Goal: Task Accomplishment & Management: Manage account settings

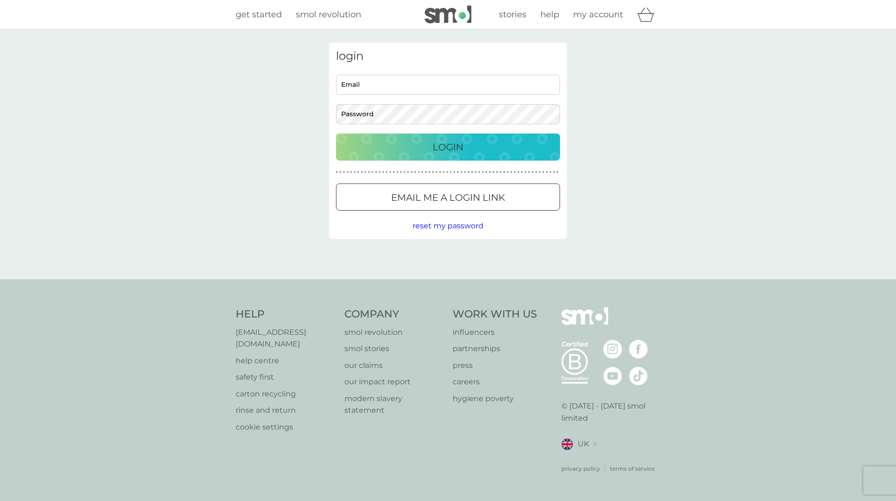
type input "[EMAIL_ADDRESS][DOMAIN_NAME]"
click at [492, 80] on input "[EMAIL_ADDRESS][DOMAIN_NAME]" at bounding box center [448, 85] width 224 height 20
click at [479, 153] on div "Login" at bounding box center [447, 147] width 205 height 15
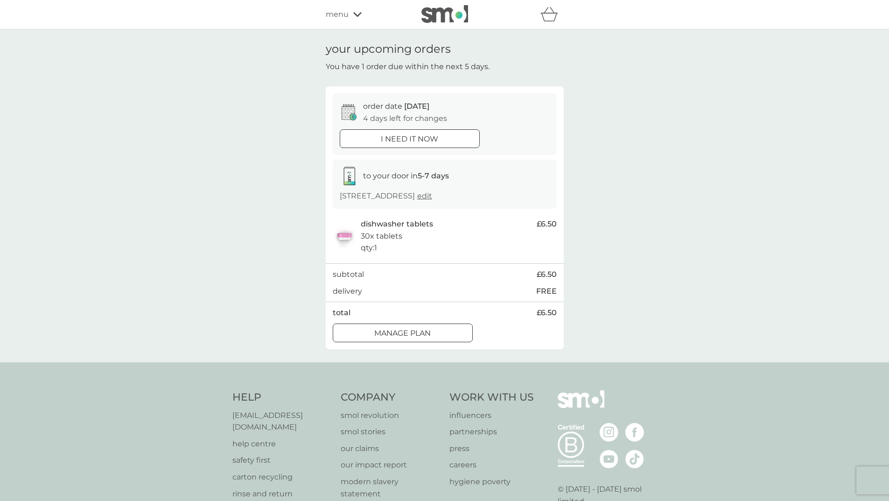
click at [425, 336] on p "Manage plan" at bounding box center [402, 333] width 56 height 12
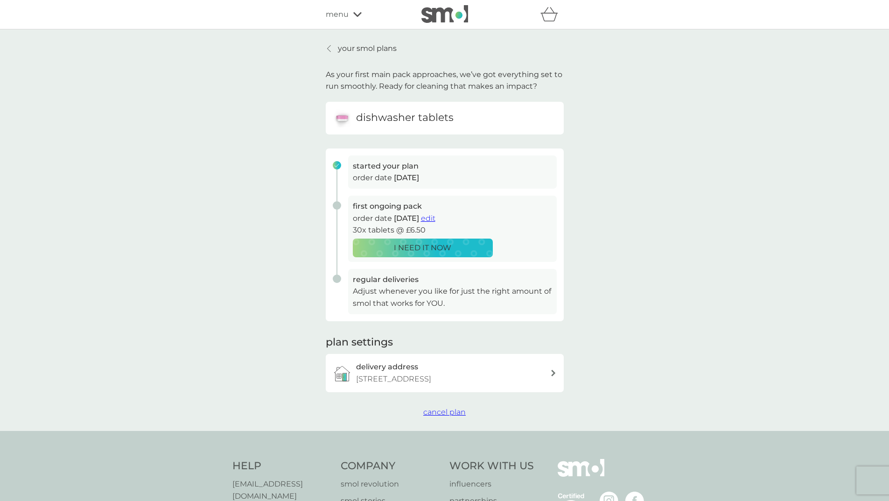
click at [449, 415] on span "cancel plan" at bounding box center [444, 412] width 42 height 9
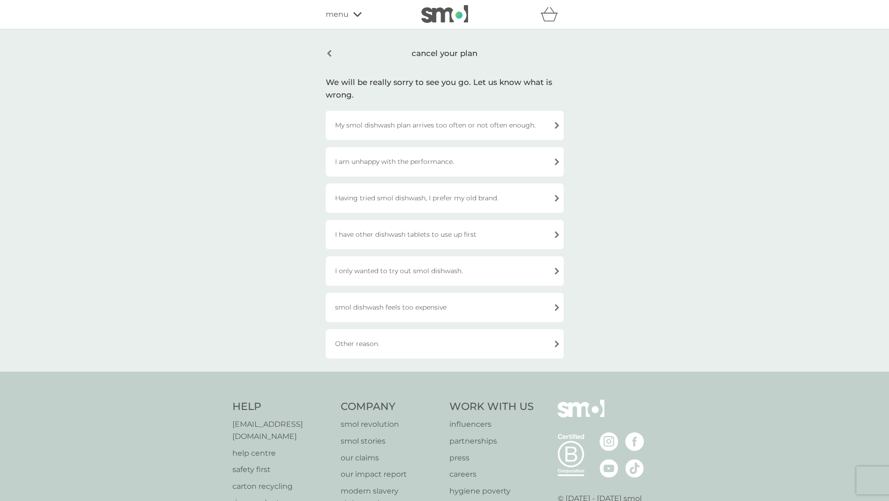
click at [479, 271] on div "I only wanted to try out smol dishwash." at bounding box center [445, 270] width 238 height 29
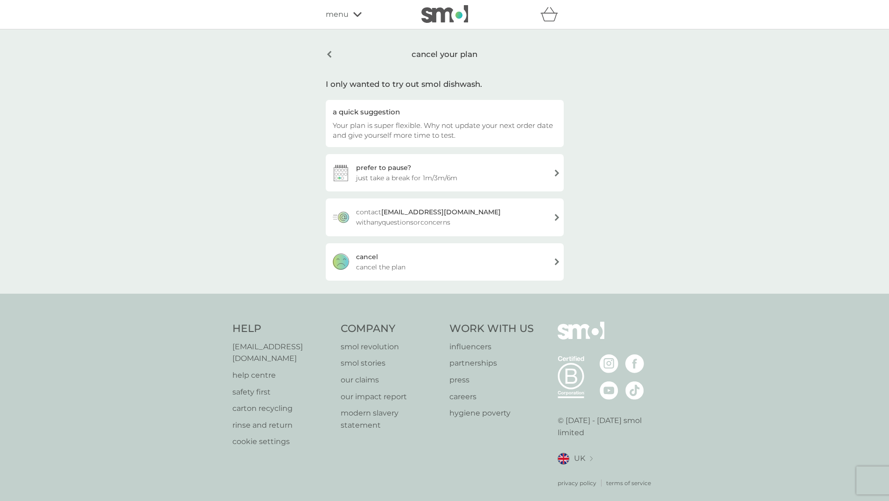
click at [462, 259] on div "[PERSON_NAME] the plan" at bounding box center [445, 261] width 238 height 37
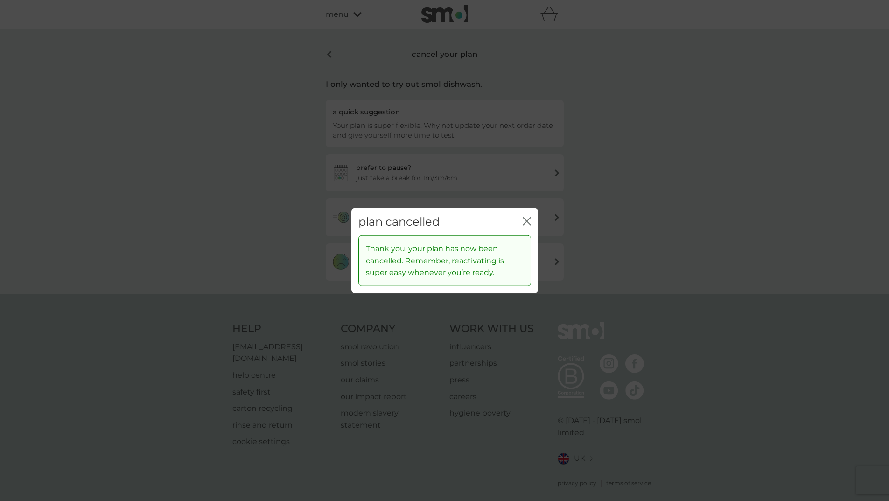
click at [525, 219] on icon "close" at bounding box center [525, 220] width 4 height 7
